Goal: Task Accomplishment & Management: Manage account settings

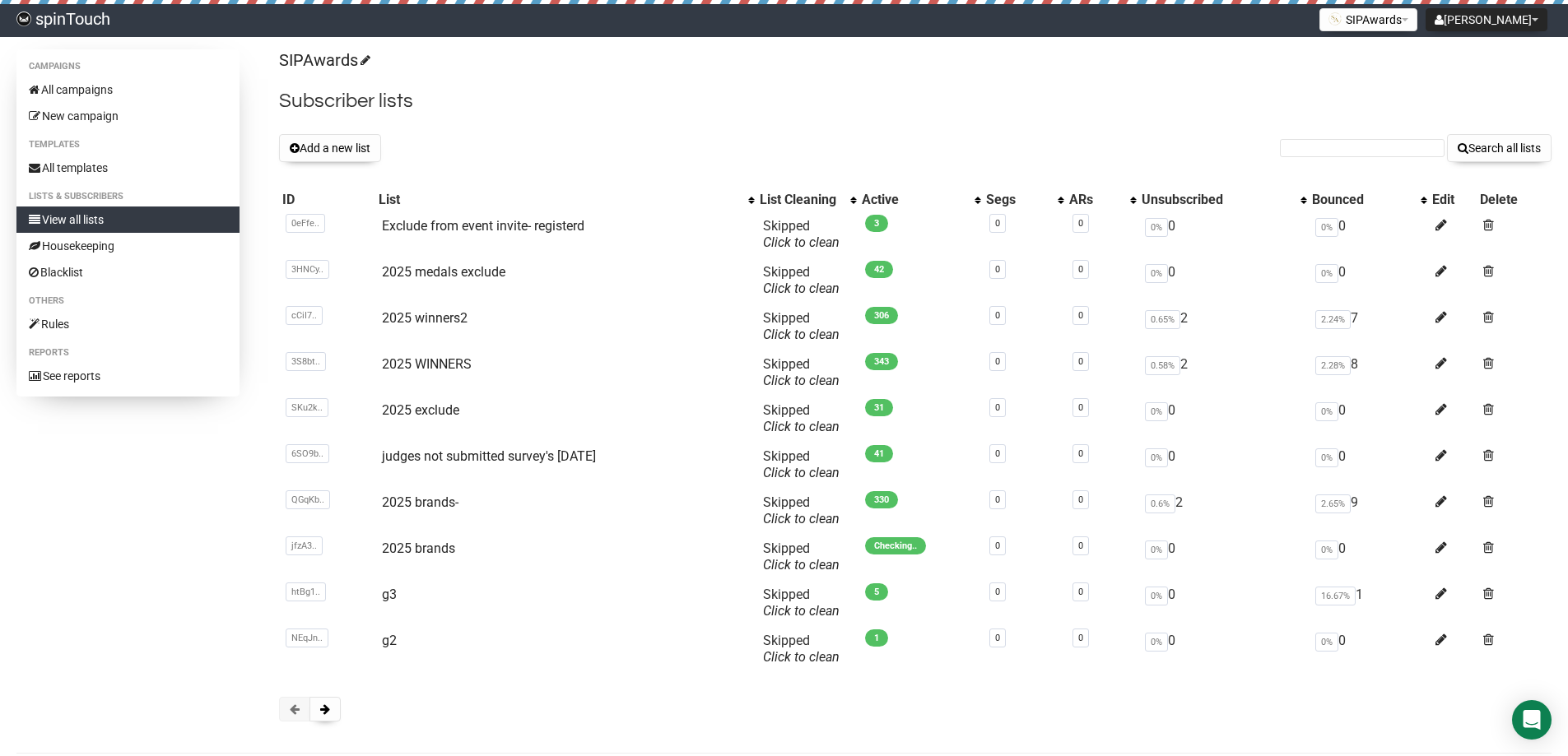
click at [366, 144] on button "Add a new list" at bounding box center [329, 148] width 102 height 28
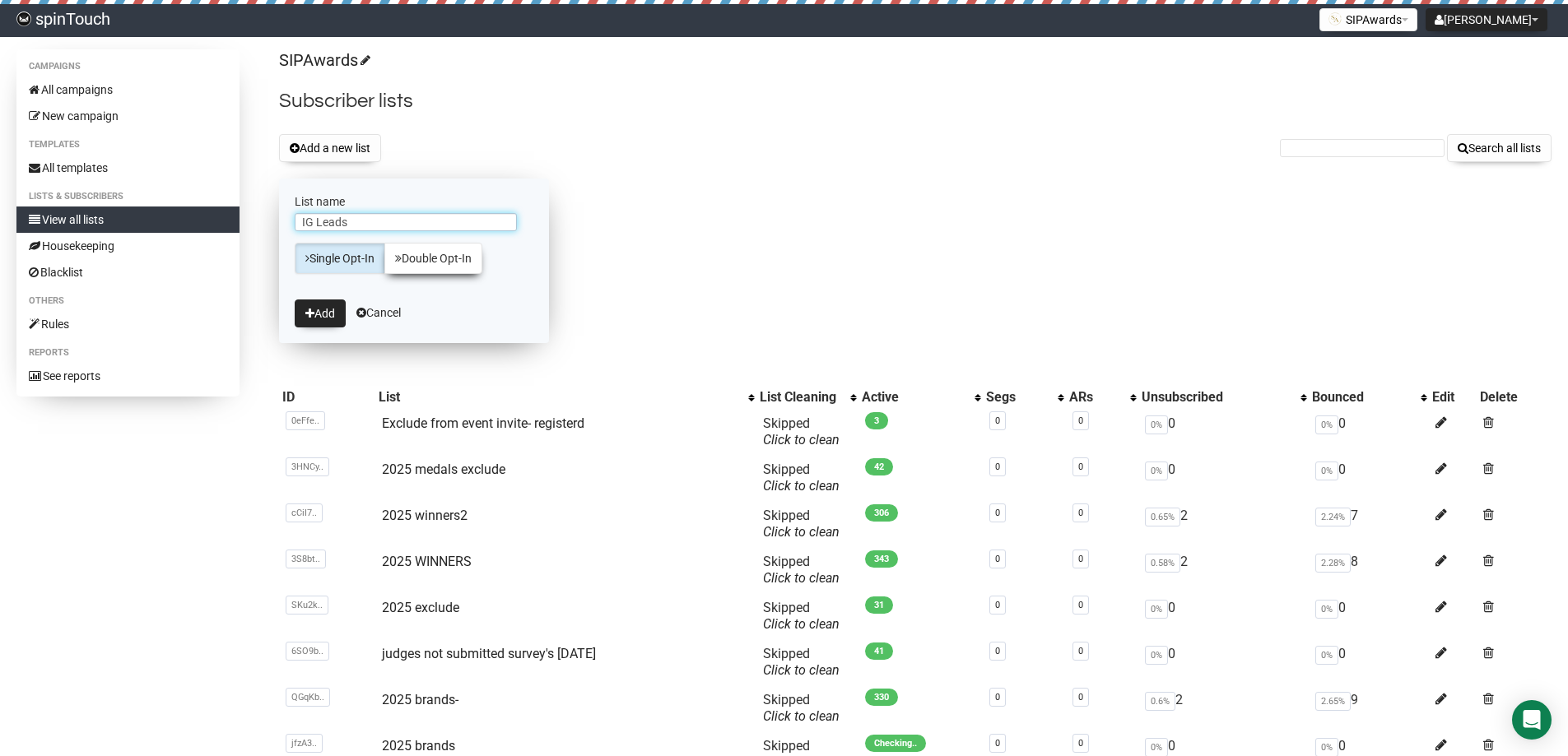
type input "IG Leads"
click at [294, 300] on button "Add" at bounding box center [320, 313] width 51 height 28
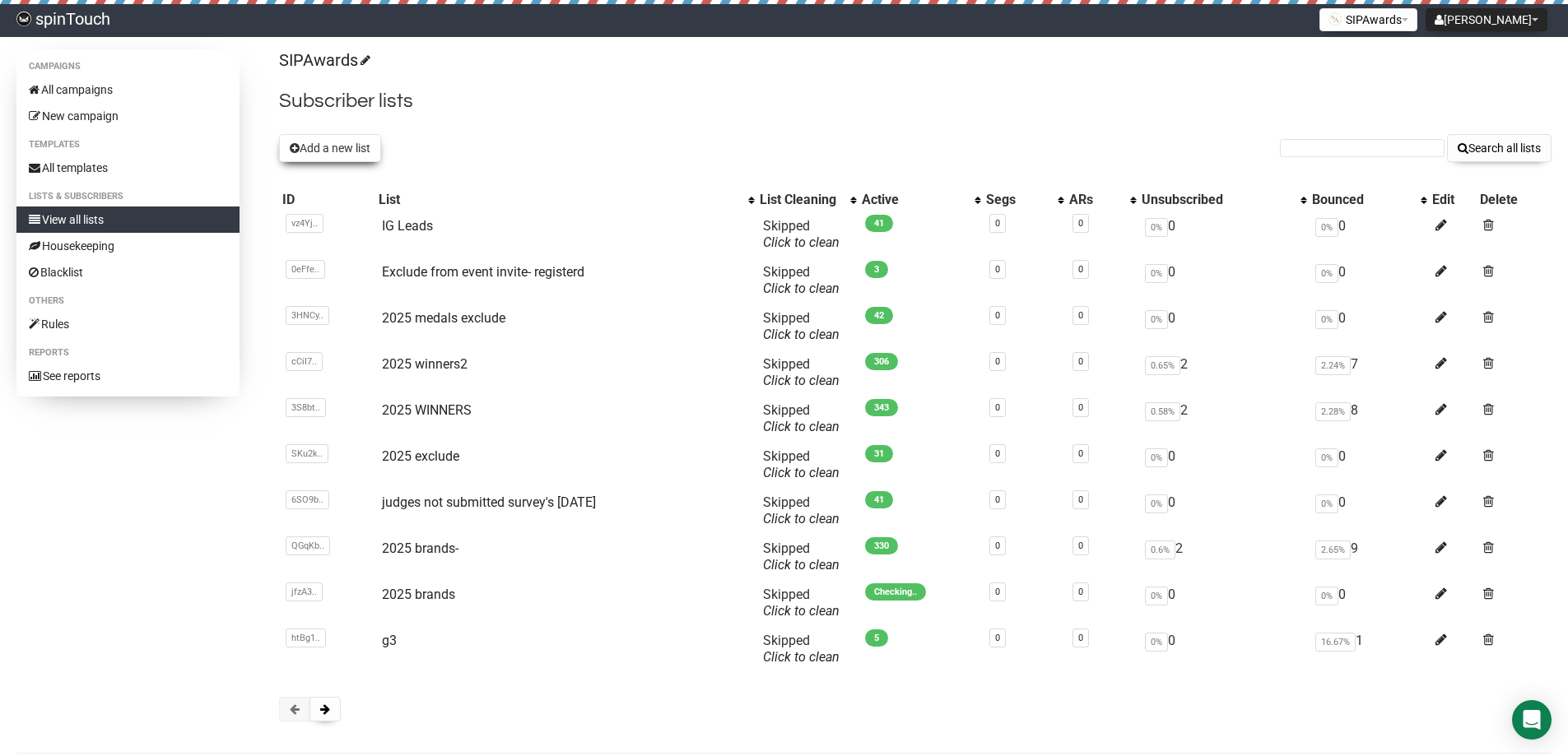
click at [356, 148] on button "Add a new list" at bounding box center [329, 148] width 102 height 28
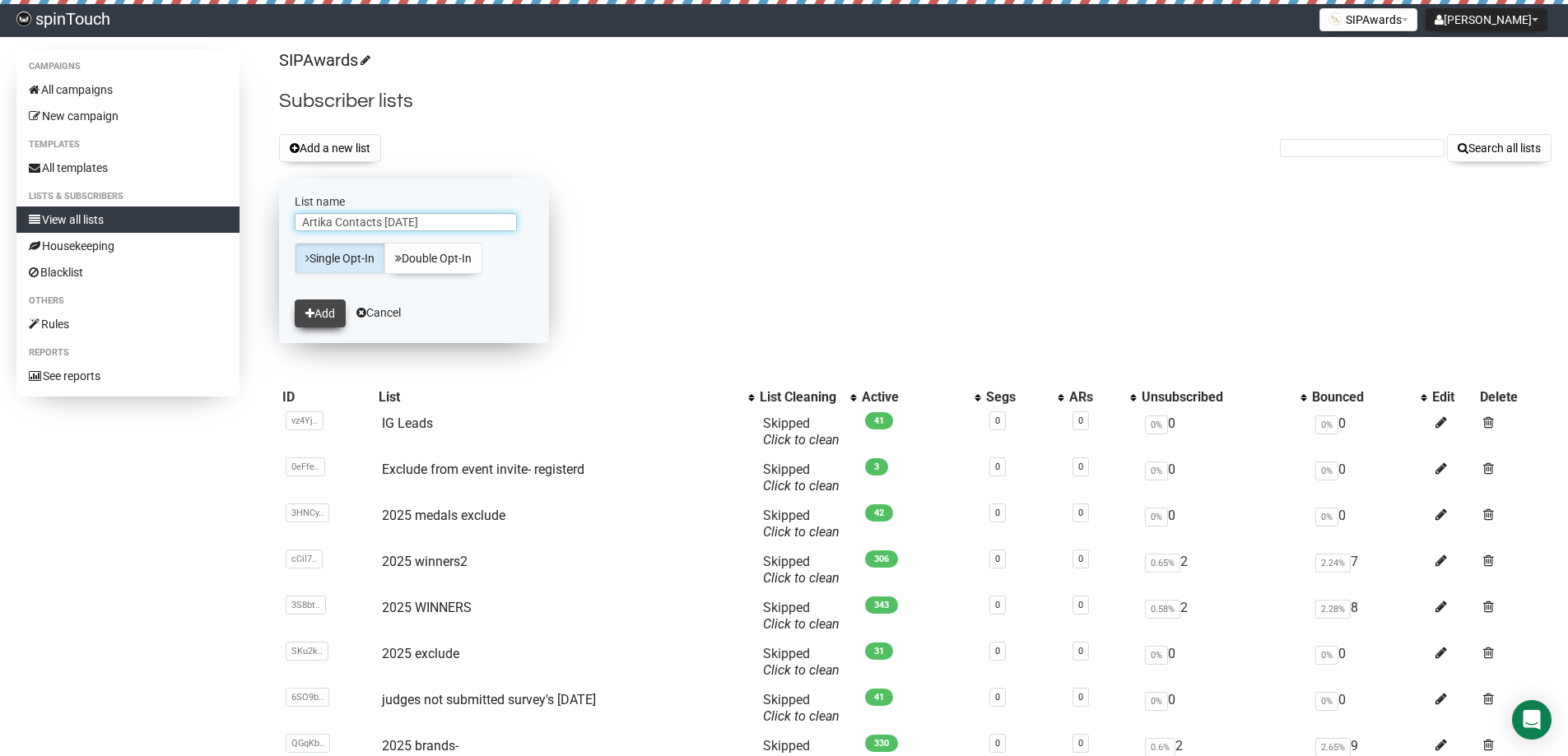
type input "Artika Contacts [DATE]"
click at [321, 314] on button "Add" at bounding box center [320, 313] width 51 height 28
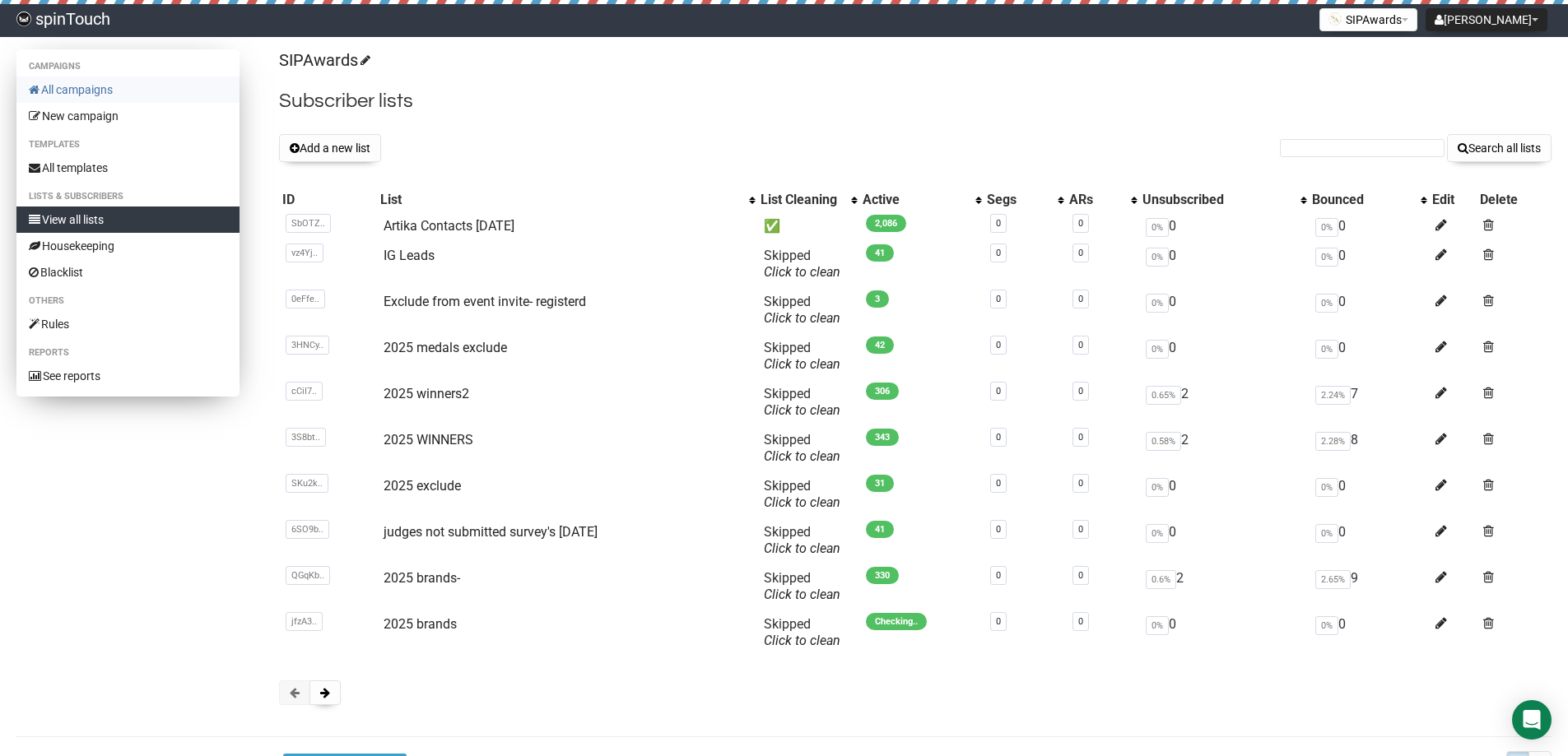
click at [104, 90] on link "All campaigns" at bounding box center [127, 89] width 223 height 26
